Goal: Information Seeking & Learning: Learn about a topic

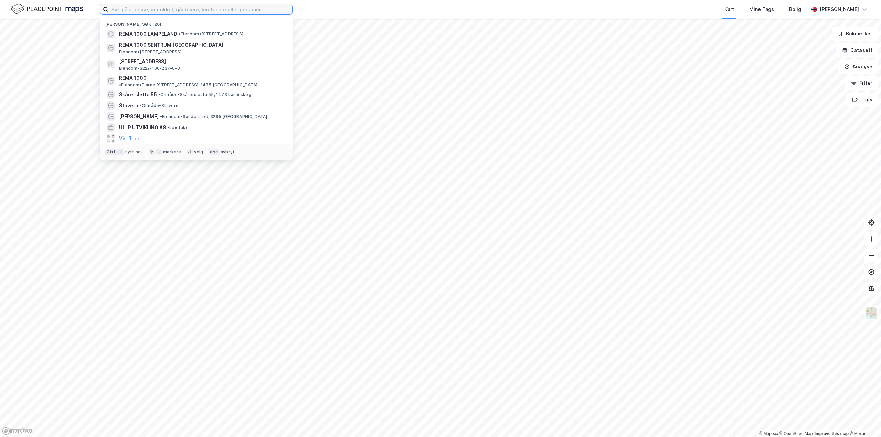
click at [155, 12] on input at bounding box center [200, 9] width 184 height 10
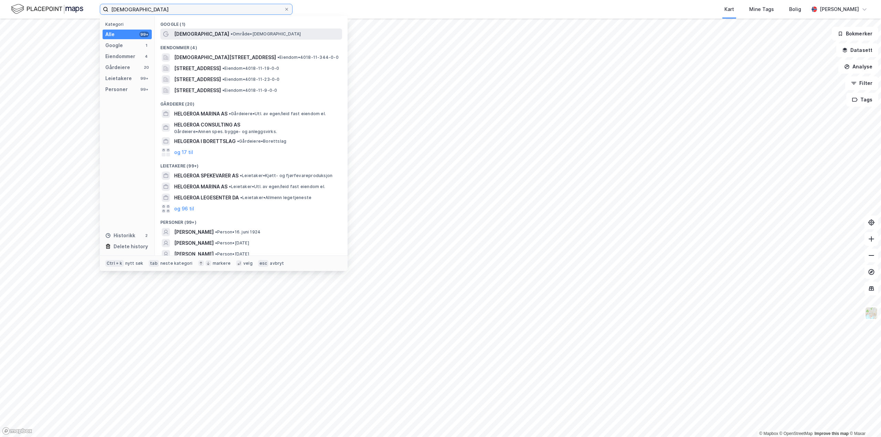
type input "[DEMOGRAPHIC_DATA]"
click at [214, 30] on div "[DEMOGRAPHIC_DATA] • Område • [GEOGRAPHIC_DATA]" at bounding box center [257, 34] width 167 height 8
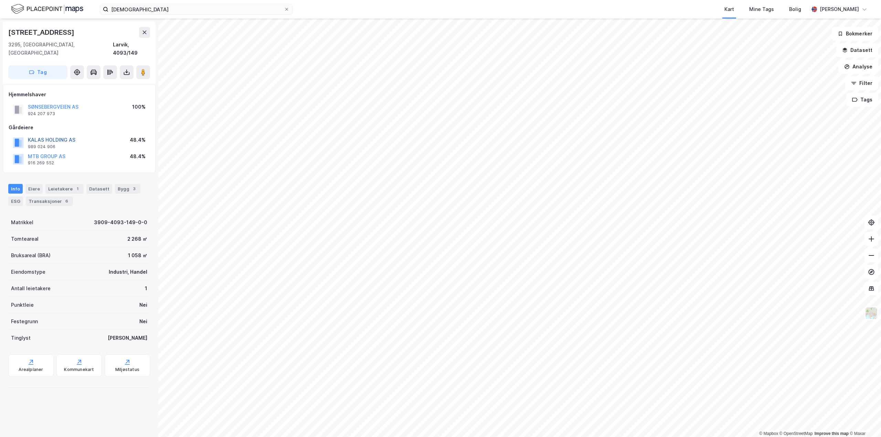
click at [0, 0] on button "KALAS HOLDING AS" at bounding box center [0, 0] width 0 height 0
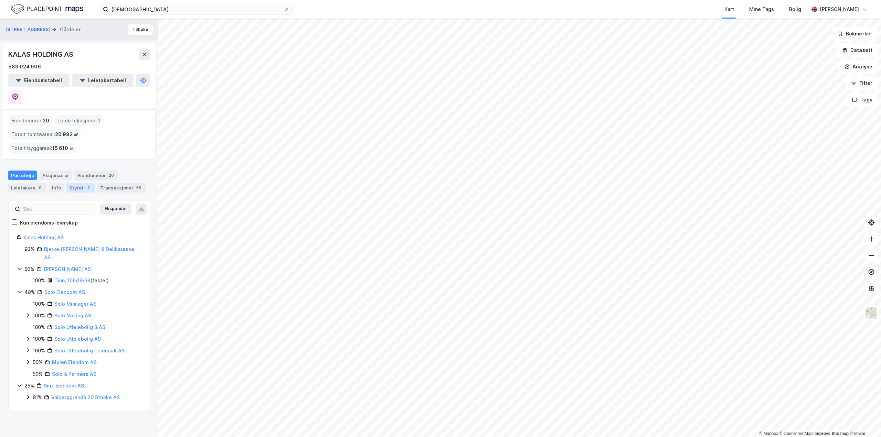
click at [76, 183] on div "Styret 2" at bounding box center [80, 188] width 28 height 10
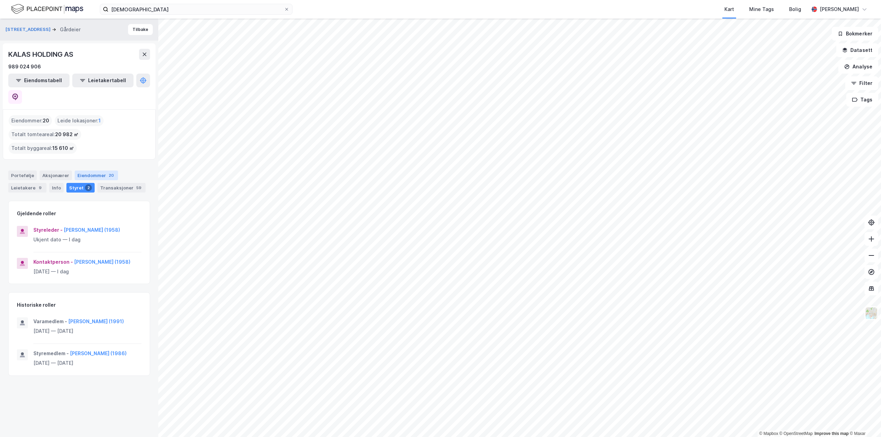
click at [85, 171] on div "Eiendommer 20" at bounding box center [96, 176] width 43 height 10
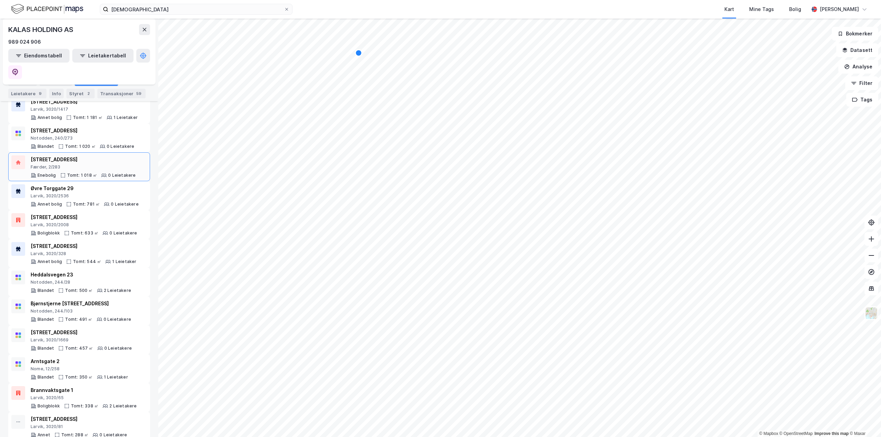
scroll to position [331, 0]
